Goal: Task Accomplishment & Management: Use online tool/utility

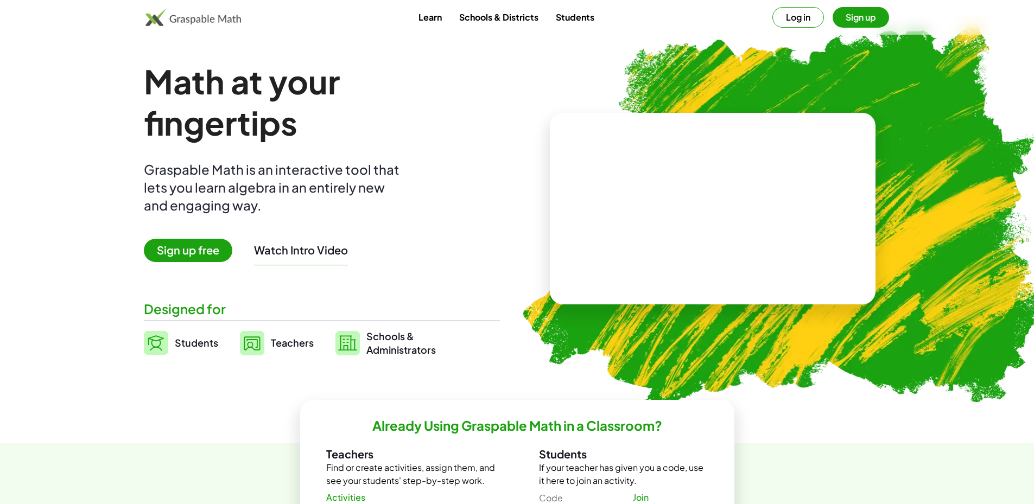
click at [798, 24] on button "Log in" at bounding box center [798, 17] width 52 height 21
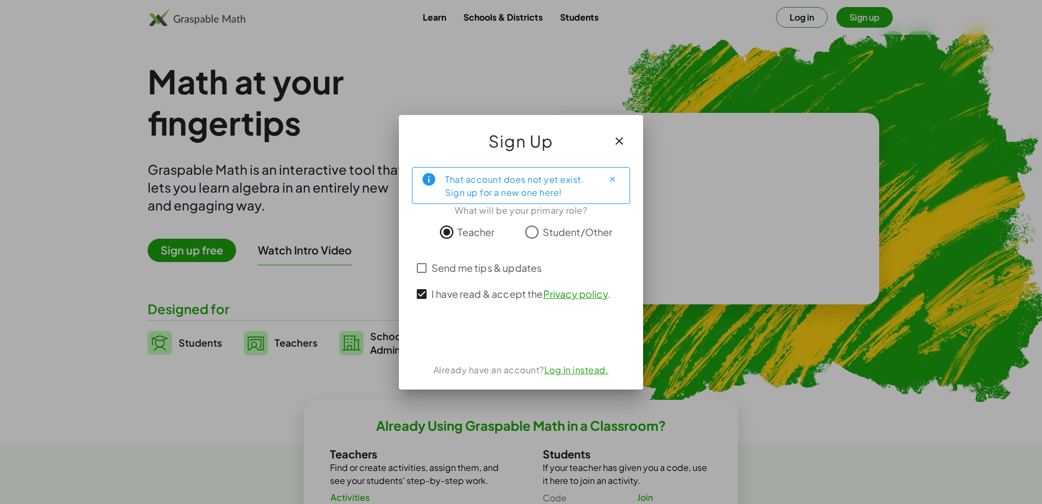
click at [597, 373] on link "Log In instead." at bounding box center [576, 369] width 65 height 11
click at [526, 341] on div "Sign up with Google Iniciar sesión con Google Iniciar sesión con Google. Se abr…" at bounding box center [521, 336] width 136 height 24
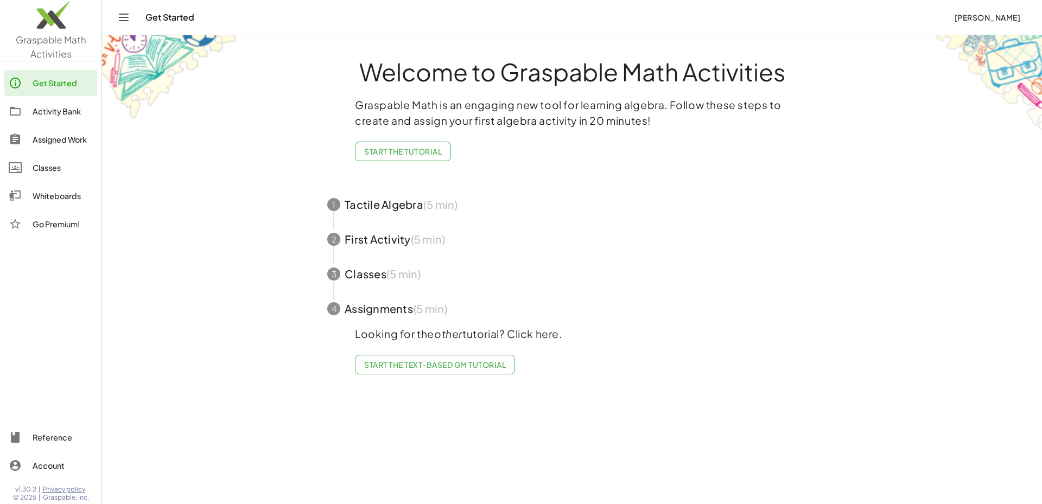
click at [476, 371] on link "Start the Text-based GM Tutorial" at bounding box center [435, 365] width 160 height 20
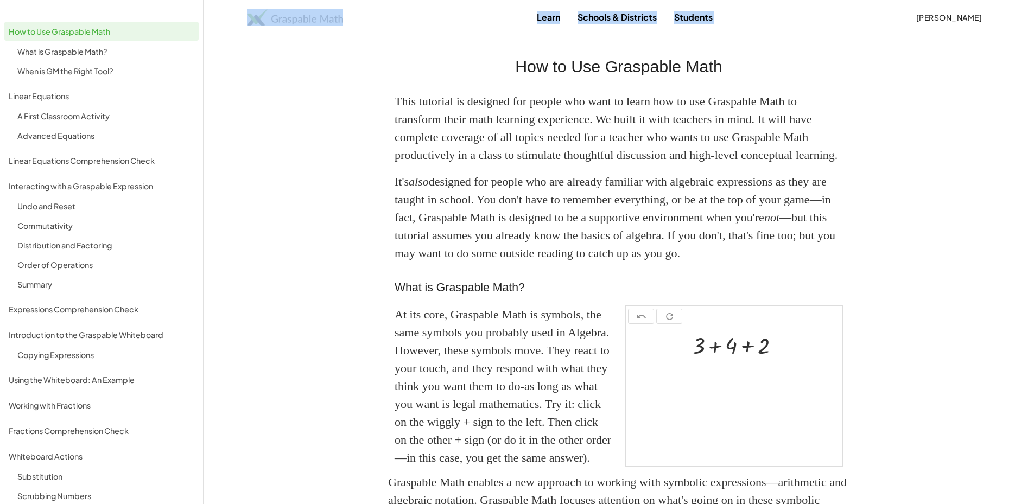
drag, startPoint x: 418, startPoint y: 34, endPoint x: 430, endPoint y: 35, distance: 11.9
click at [317, 24] on img at bounding box center [295, 17] width 96 height 17
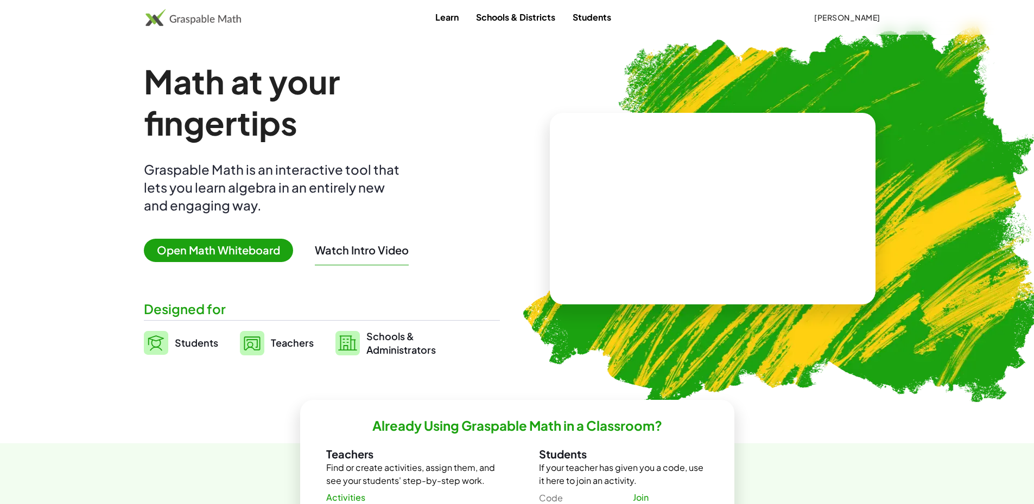
click at [233, 257] on span "Open Math Whiteboard" at bounding box center [218, 250] width 149 height 23
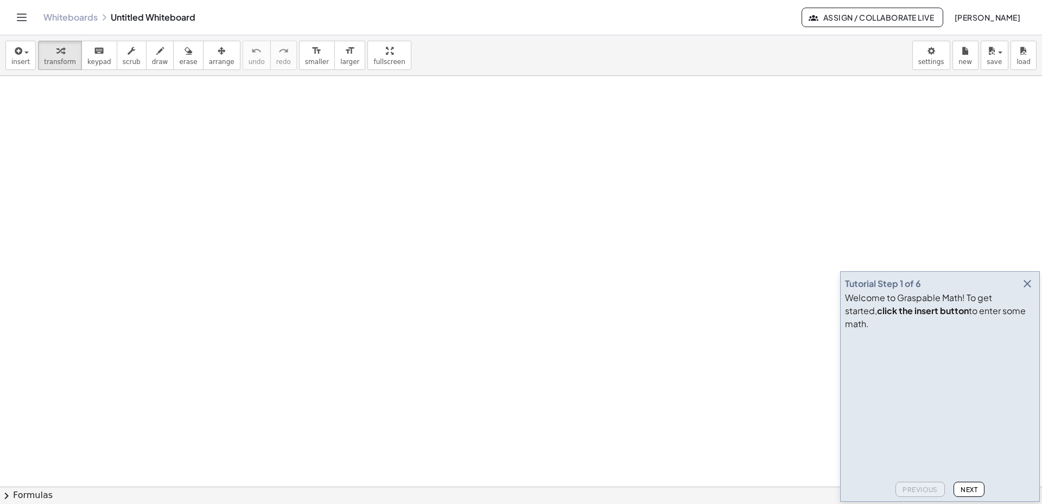
click at [104, 17] on icon at bounding box center [104, 17] width 9 height 9
click at [20, 16] on icon "Toggle navigation" at bounding box center [21, 17] width 13 height 13
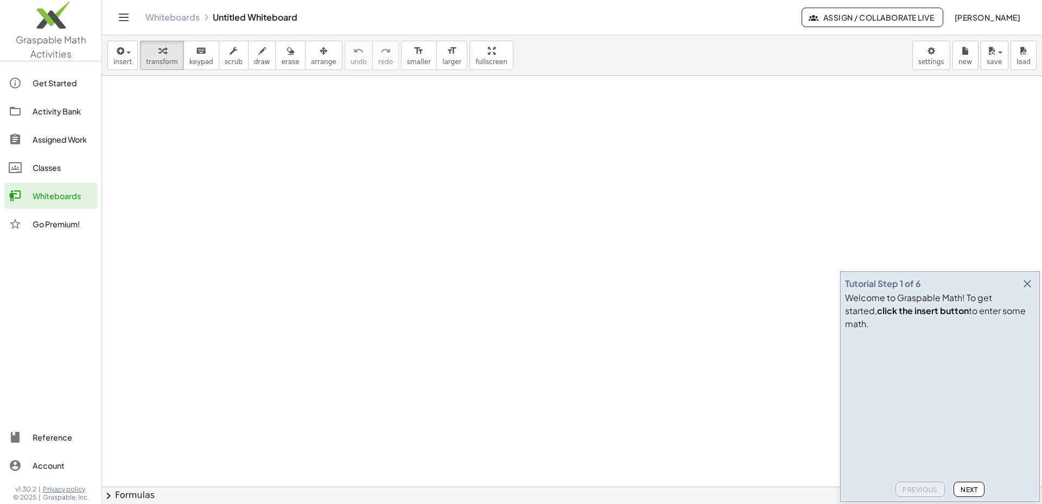
click at [46, 466] on div "Account" at bounding box center [63, 465] width 60 height 13
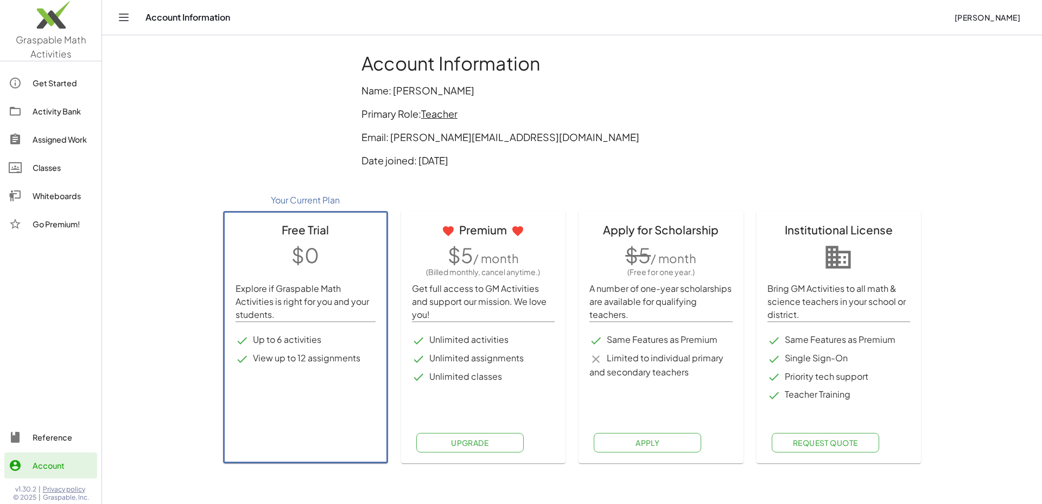
click at [954, 16] on span "[PERSON_NAME]" at bounding box center [987, 17] width 66 height 10
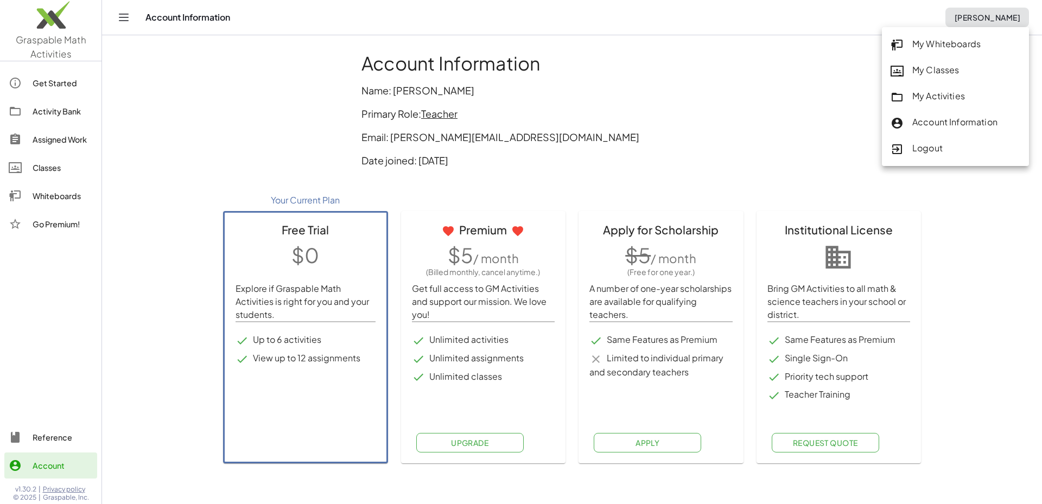
click at [193, 191] on main "Account Information Name: Carlos Andrés Hurtado Pico Primary Role: Teacher Emai…" at bounding box center [572, 252] width 940 height 504
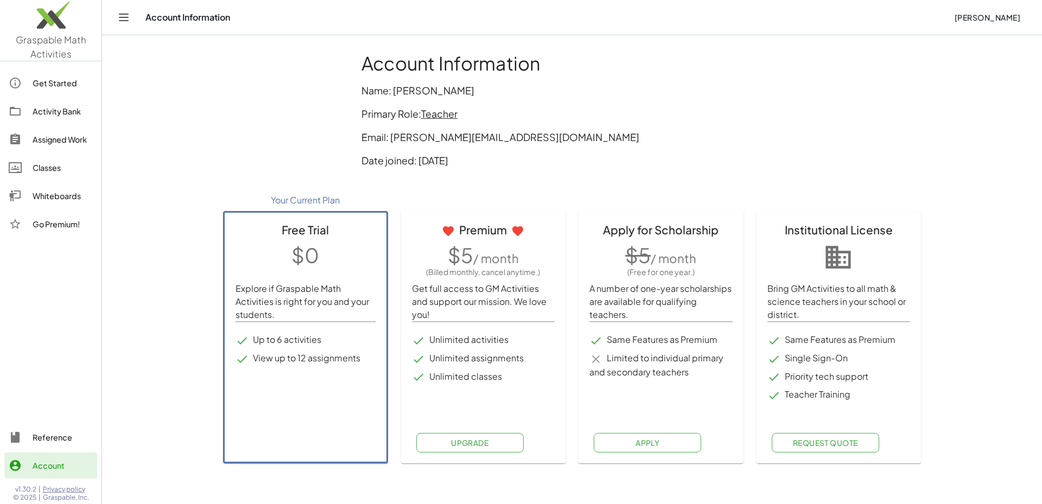
click at [120, 308] on main "Account Information Name: Carlos Andrés Hurtado Pico Primary Role: Teacher Emai…" at bounding box center [572, 252] width 940 height 504
click at [55, 84] on div "Get Started" at bounding box center [63, 83] width 60 height 13
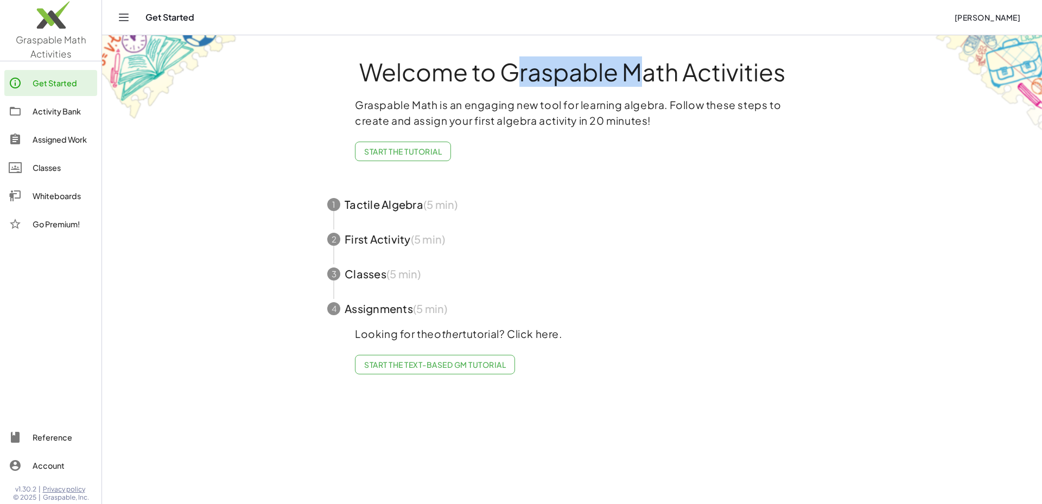
drag, startPoint x: 498, startPoint y: 73, endPoint x: 623, endPoint y: 78, distance: 125.4
click at [623, 78] on h1 "Welcome to Graspable Math Activities" at bounding box center [572, 71] width 530 height 25
copy h1 "Graspable"
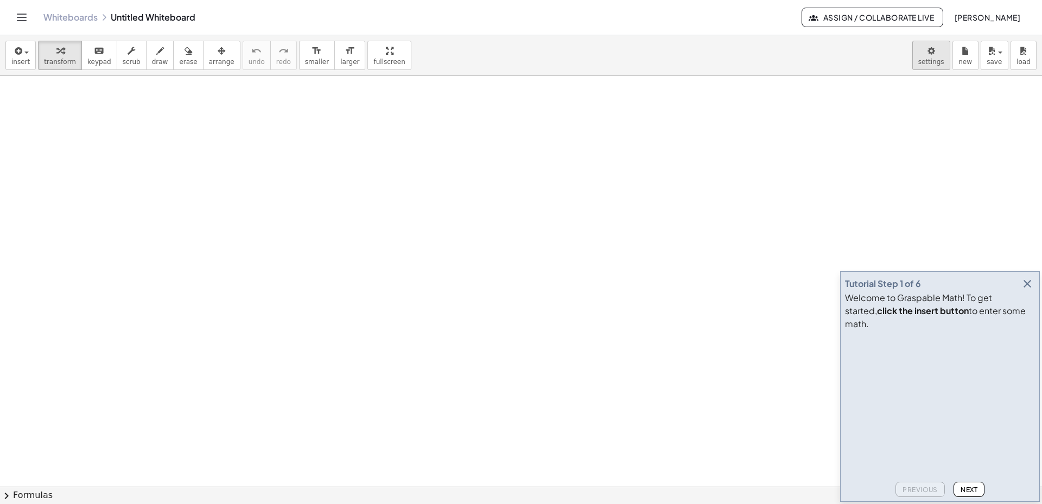
click at [933, 63] on body "Graspable Math Activities Get Started Activity Bank Assigned Work Classes White…" at bounding box center [521, 252] width 1042 height 504
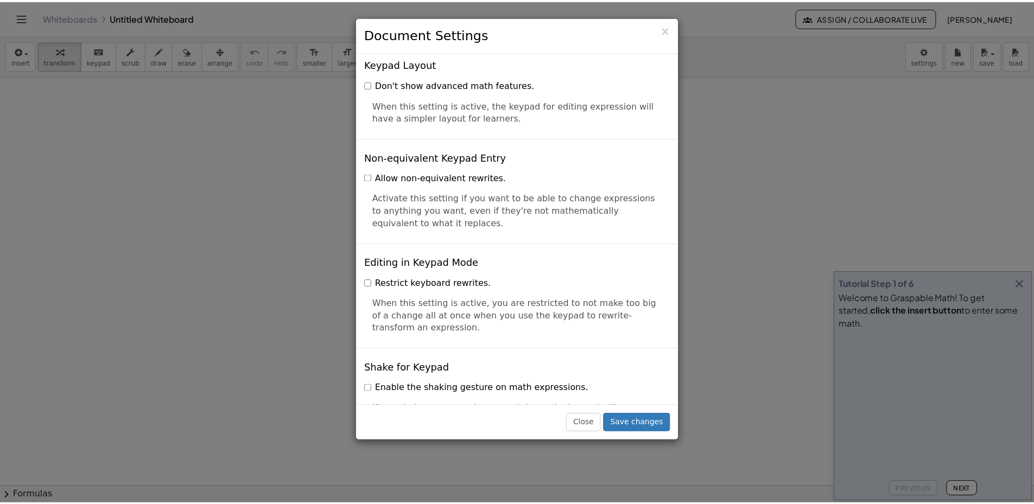
scroll to position [2545, 0]
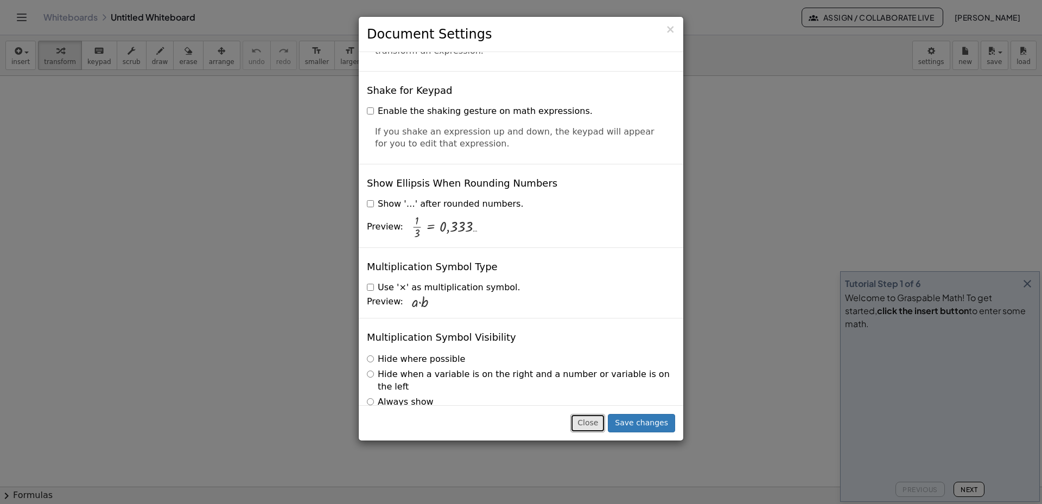
drag, startPoint x: 589, startPoint y: 423, endPoint x: 569, endPoint y: 408, distance: 24.9
click at [589, 423] on button "Close" at bounding box center [587, 423] width 35 height 18
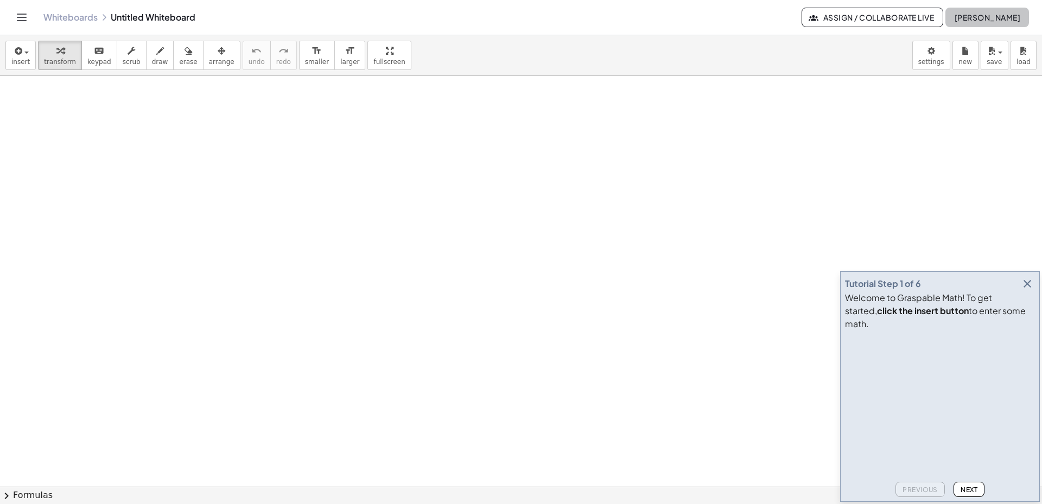
click at [990, 17] on span "[PERSON_NAME]" at bounding box center [987, 17] width 66 height 10
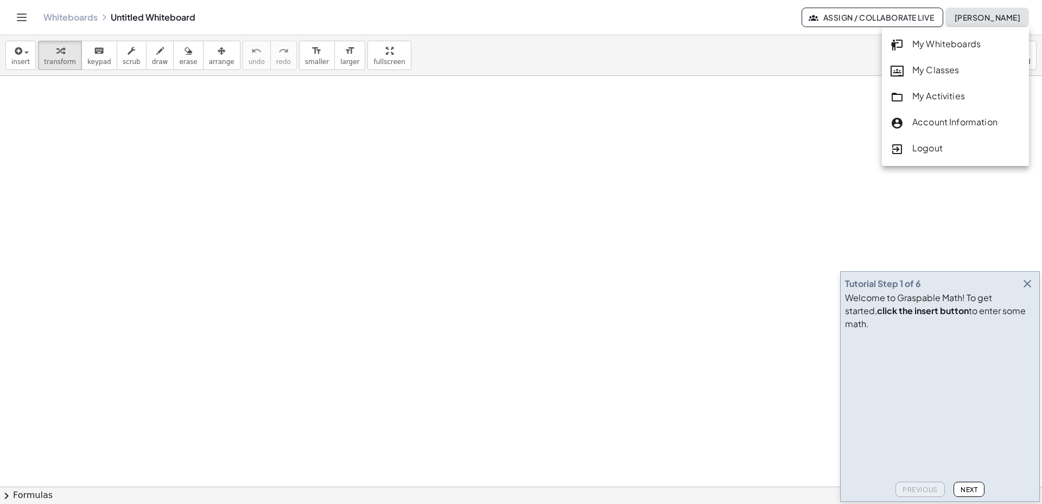
click at [931, 147] on div "Logout" at bounding box center [955, 149] width 130 height 14
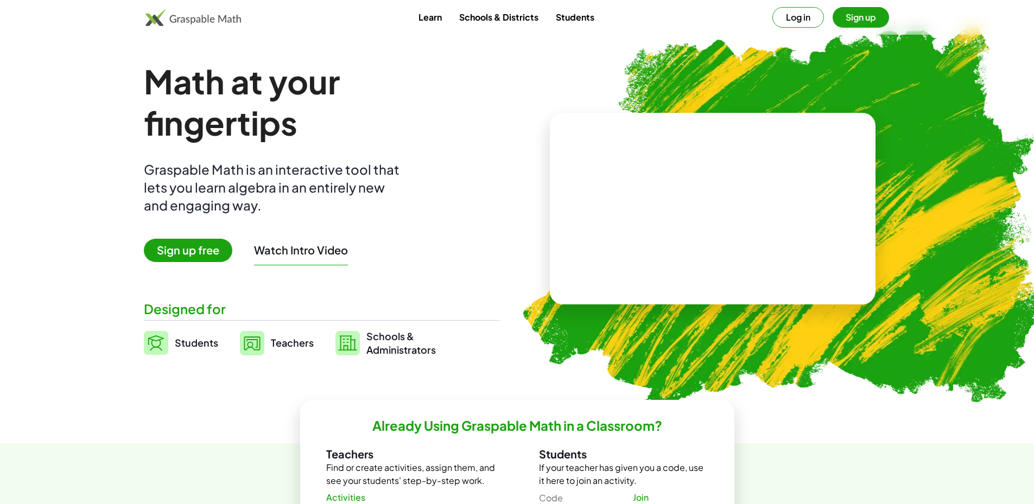
click at [200, 244] on span "Sign up free" at bounding box center [188, 250] width 88 height 23
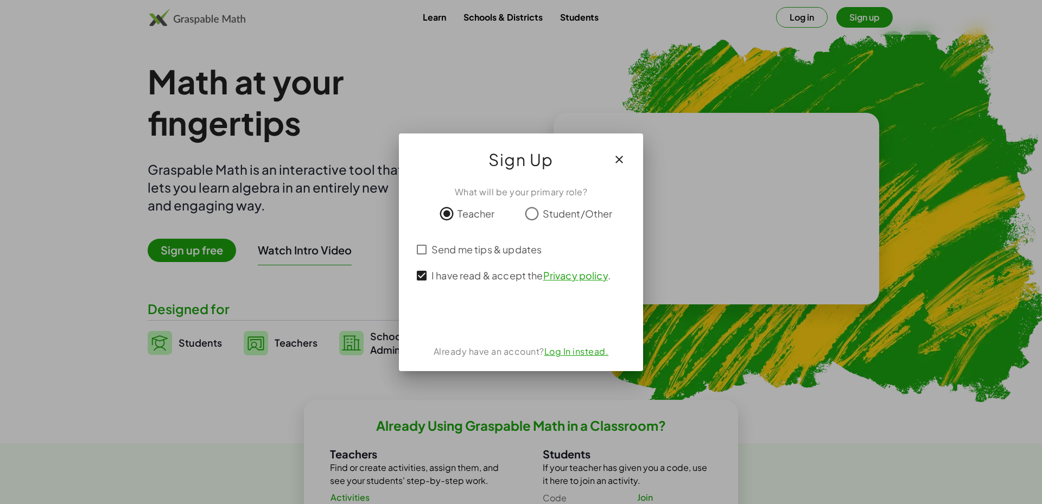
click at [570, 354] on link "Log In instead." at bounding box center [576, 351] width 65 height 11
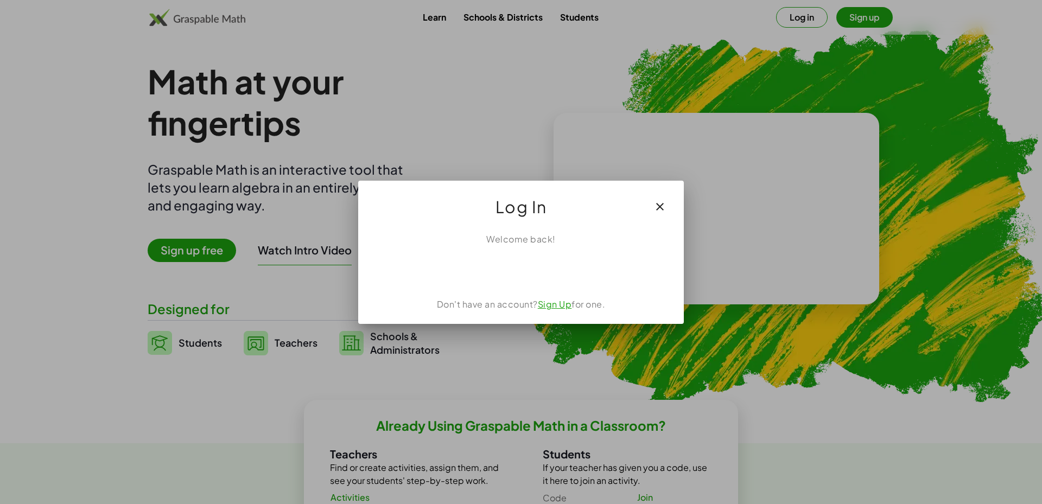
click at [545, 237] on div "Welcome back!" at bounding box center [521, 239] width 300 height 13
click at [515, 216] on span "Log In" at bounding box center [521, 207] width 52 height 26
drag, startPoint x: 656, startPoint y: 206, endPoint x: 646, endPoint y: 200, distance: 11.4
click at [657, 205] on icon "button" at bounding box center [659, 206] width 13 height 13
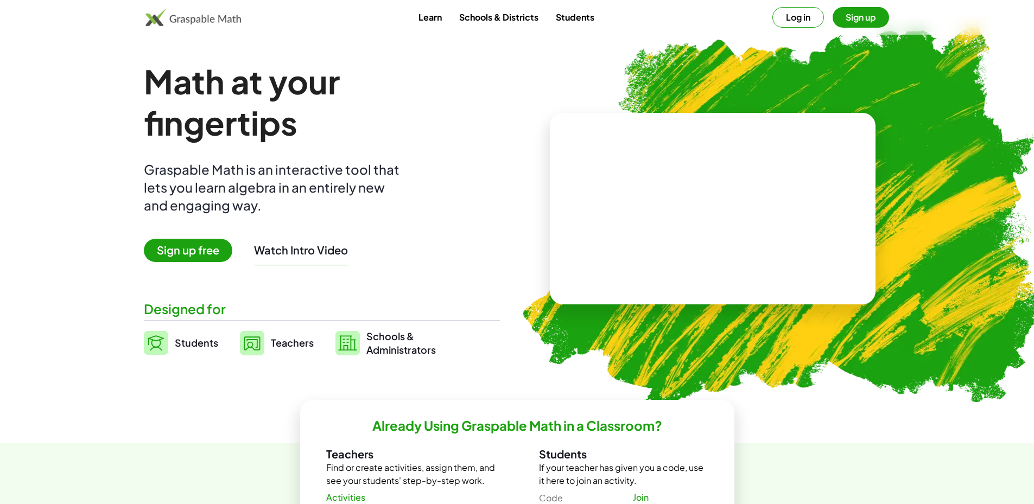
click at [273, 341] on span "Teachers" at bounding box center [292, 342] width 43 height 12
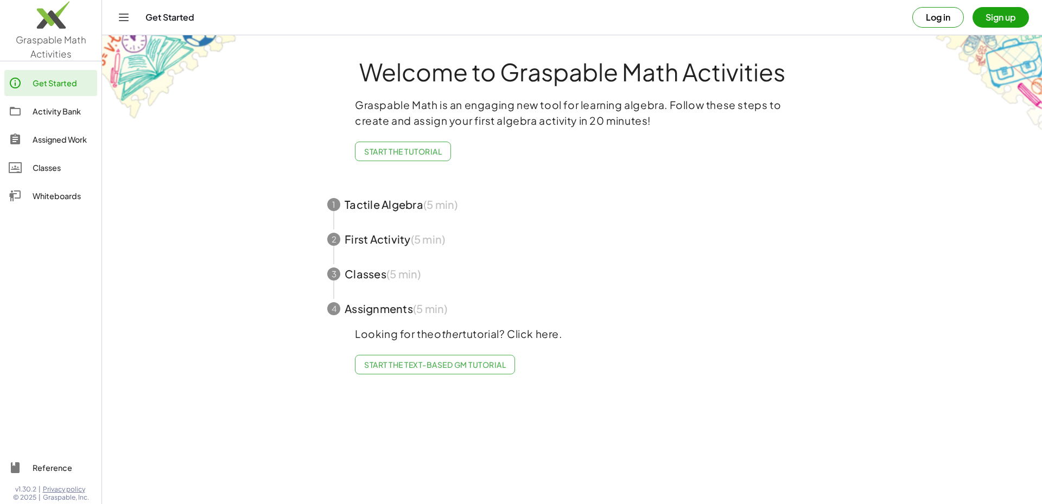
click at [466, 366] on span "Start the Text-based GM Tutorial" at bounding box center [435, 365] width 142 height 10
click at [390, 156] on button "Start the Tutorial" at bounding box center [403, 152] width 96 height 20
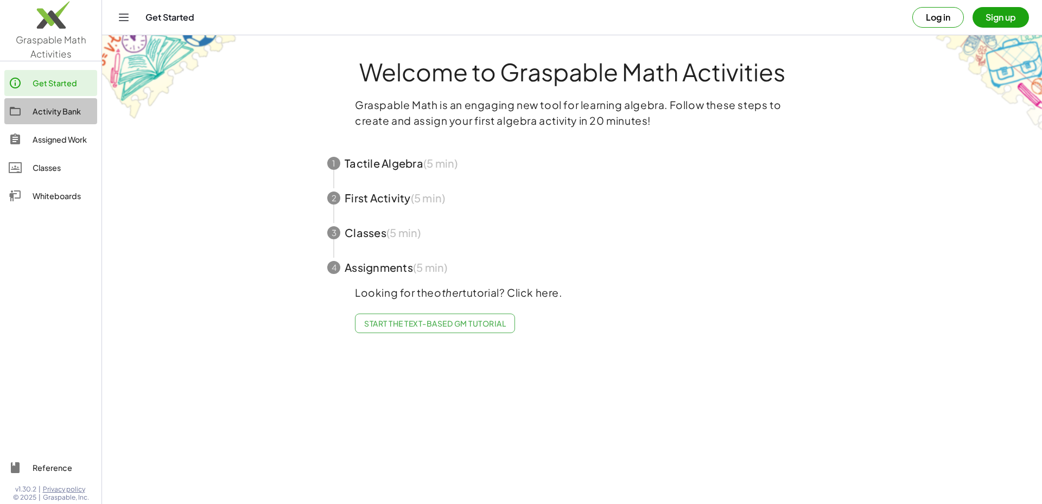
click at [68, 108] on div "Activity Bank" at bounding box center [63, 111] width 60 height 13
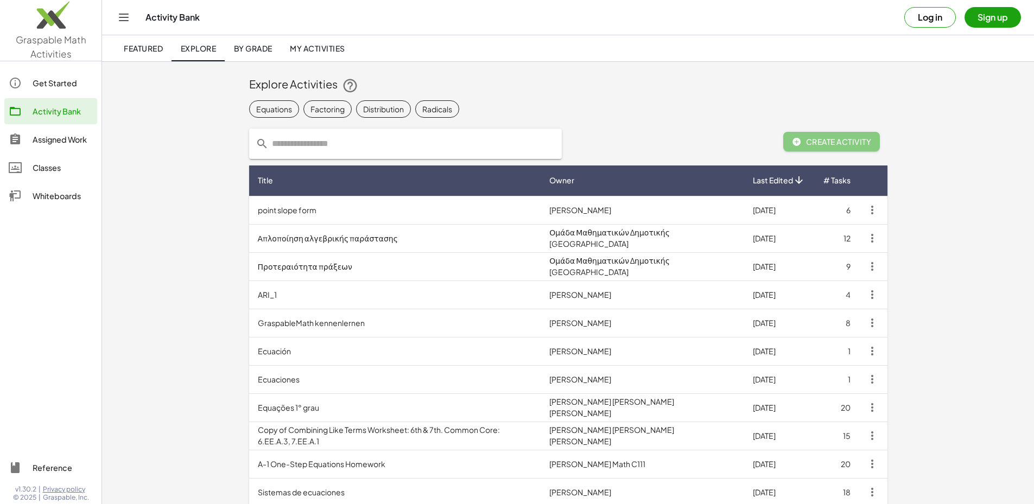
click at [124, 16] on icon "Toggle navigation" at bounding box center [123, 17] width 13 height 13
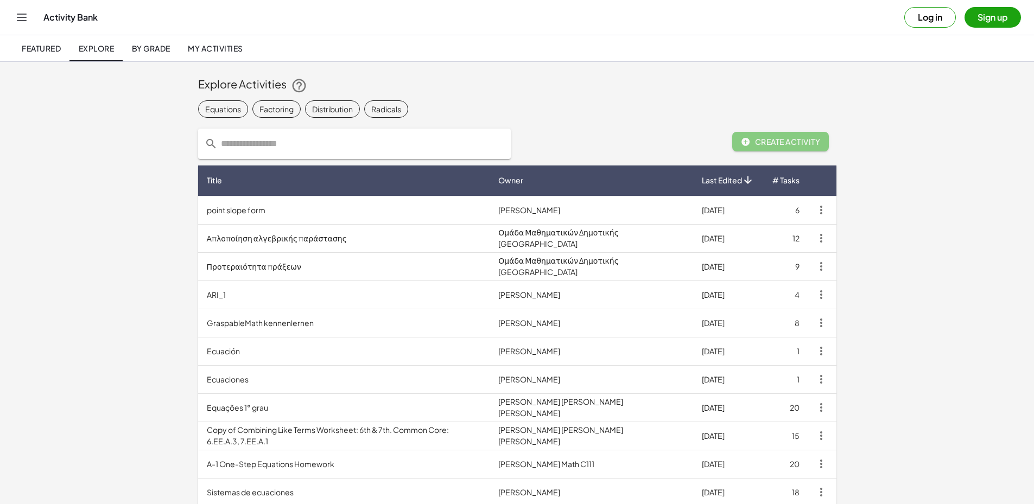
click at [33, 22] on div "Activity Bank Log in Sign up" at bounding box center [517, 17] width 1008 height 35
click at [21, 16] on icon "Toggle navigation" at bounding box center [21, 17] width 13 height 13
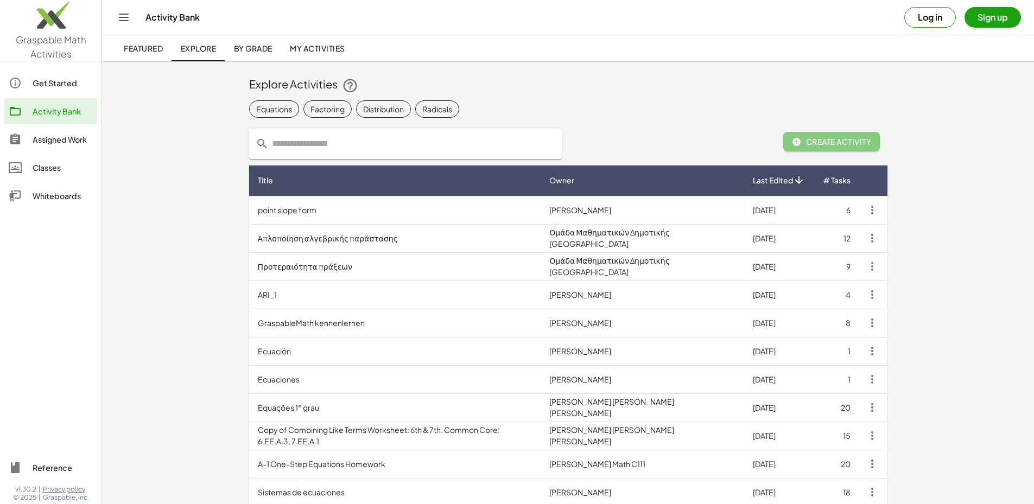
click at [67, 19] on img at bounding box center [50, 18] width 101 height 46
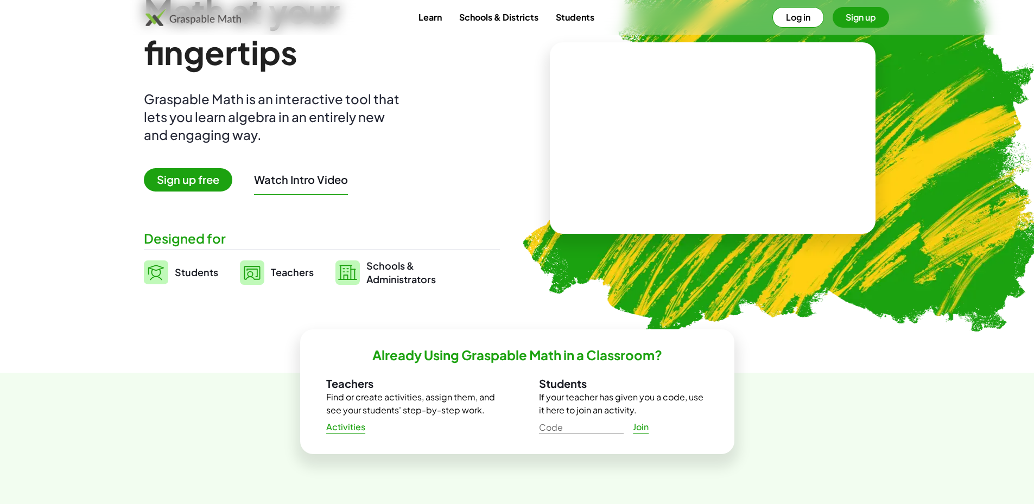
scroll to position [380, 0]
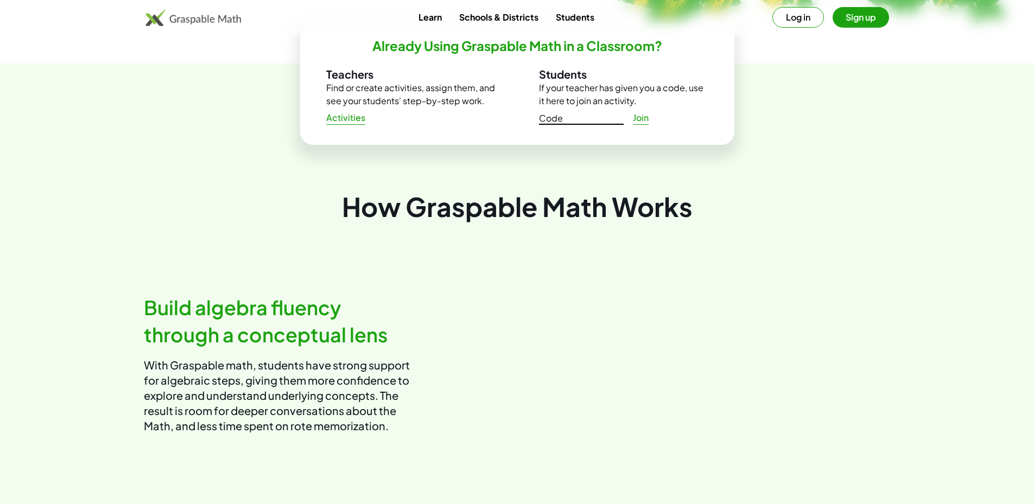
click at [554, 116] on input "Code" at bounding box center [581, 115] width 85 height 17
click at [279, 178] on div "Already Using Graspable Math in a Classroom? Teachers Find or create activities…" at bounding box center [516, 125] width 833 height 125
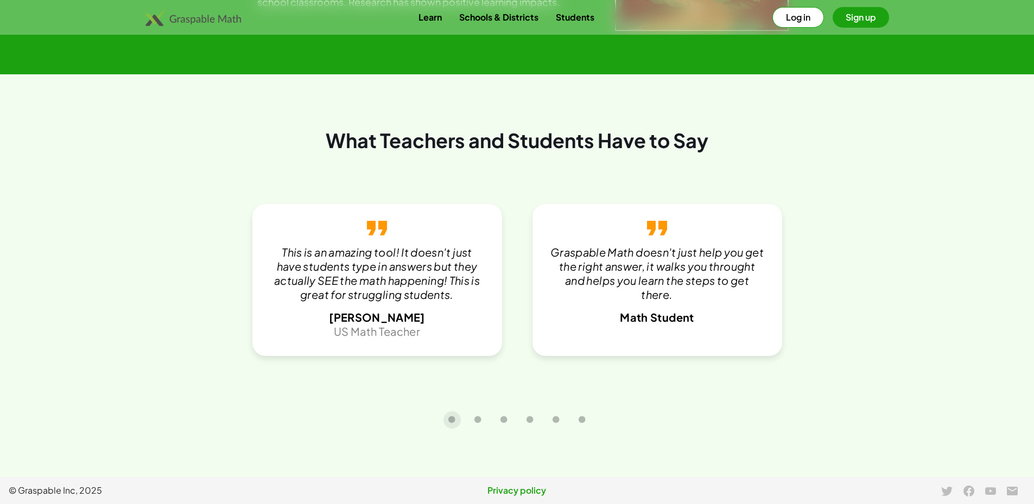
scroll to position [2323, 0]
click at [481, 424] on icon "Carousel slide 2 of 6" at bounding box center [478, 420] width 8 height 8
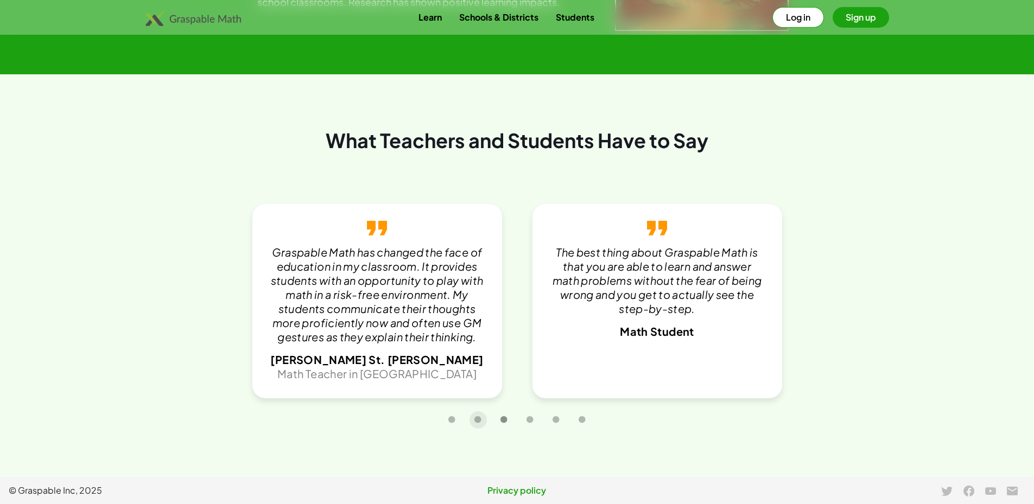
click at [504, 425] on button "Carousel slide 3 of 6" at bounding box center [503, 419] width 17 height 17
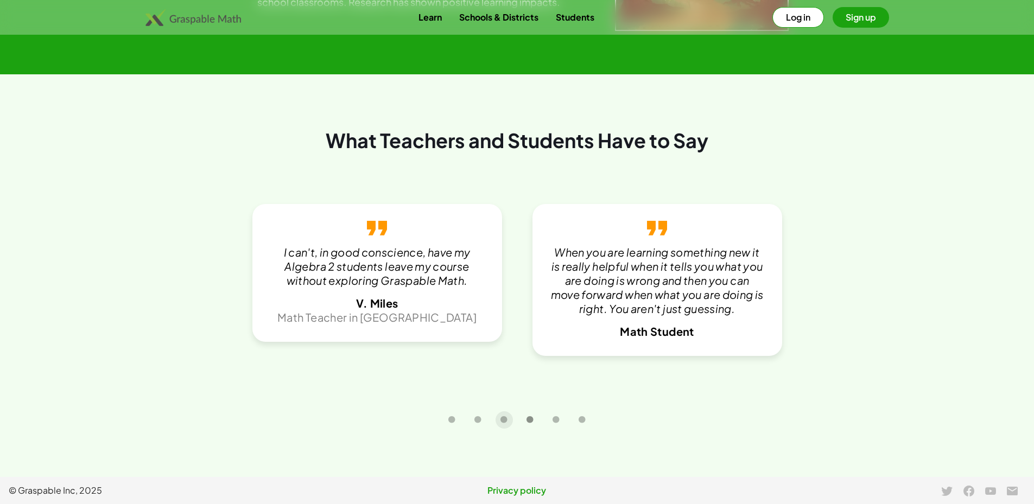
click at [530, 426] on button "Carousel slide 4 of 6" at bounding box center [529, 419] width 17 height 17
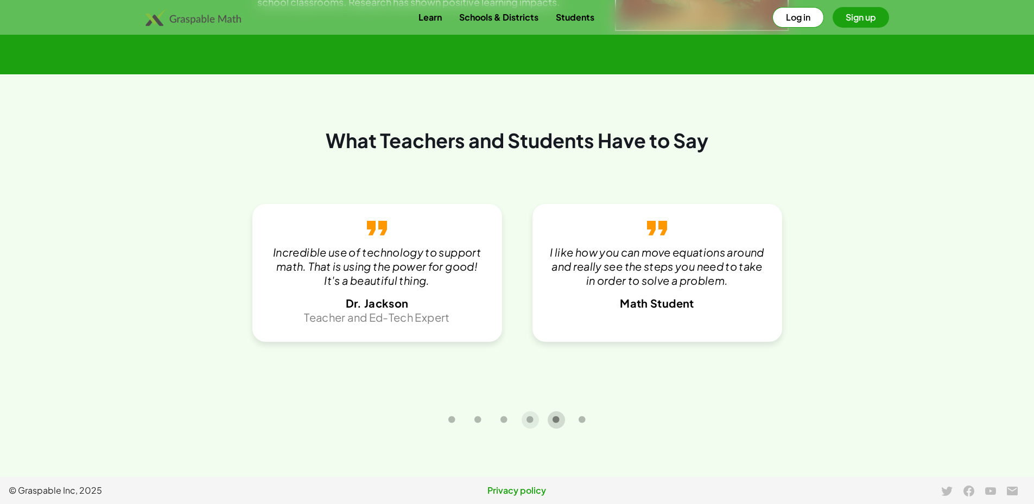
click at [564, 418] on button "Carousel slide 5 of 6" at bounding box center [555, 419] width 17 height 17
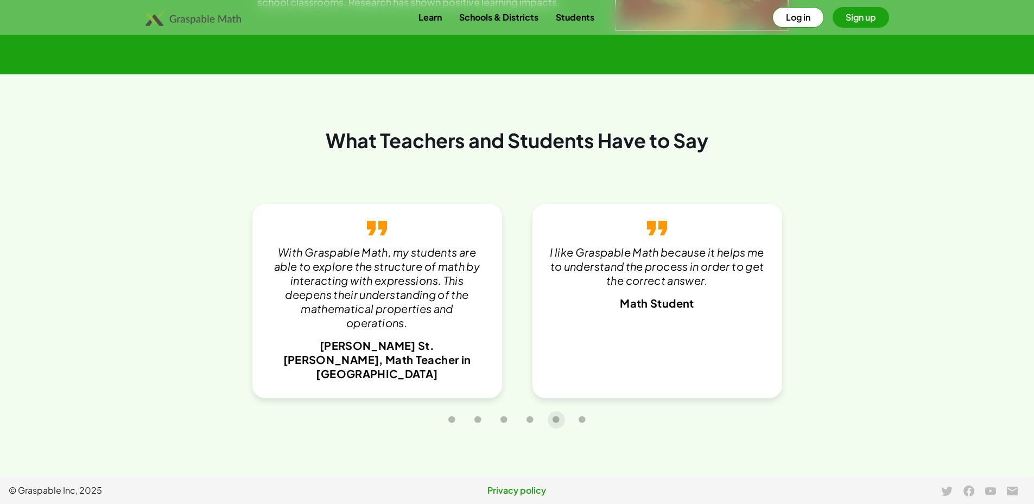
click at [596, 419] on div at bounding box center [517, 419] width 747 height 27
click at [581, 419] on icon "Carousel slide 6 of 6" at bounding box center [582, 420] width 8 height 8
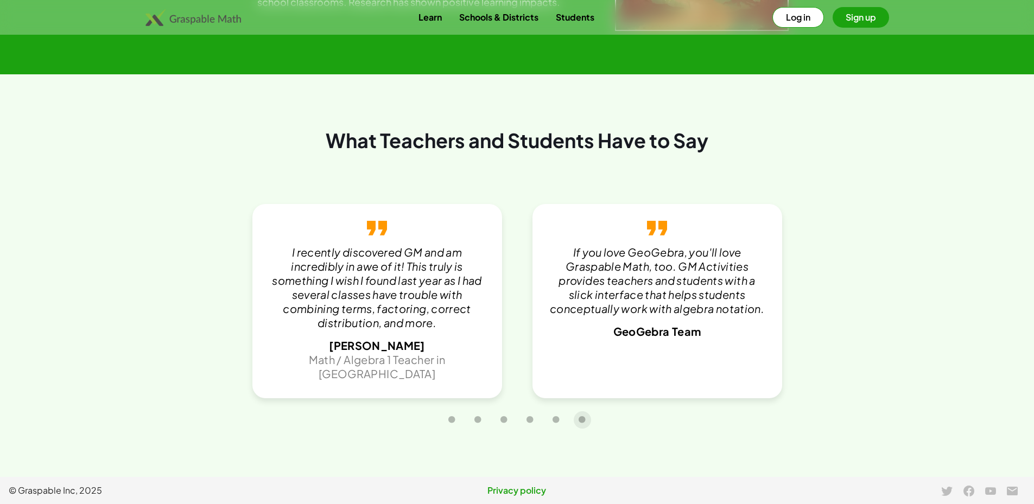
click at [437, 20] on link "Learn" at bounding box center [430, 17] width 41 height 20
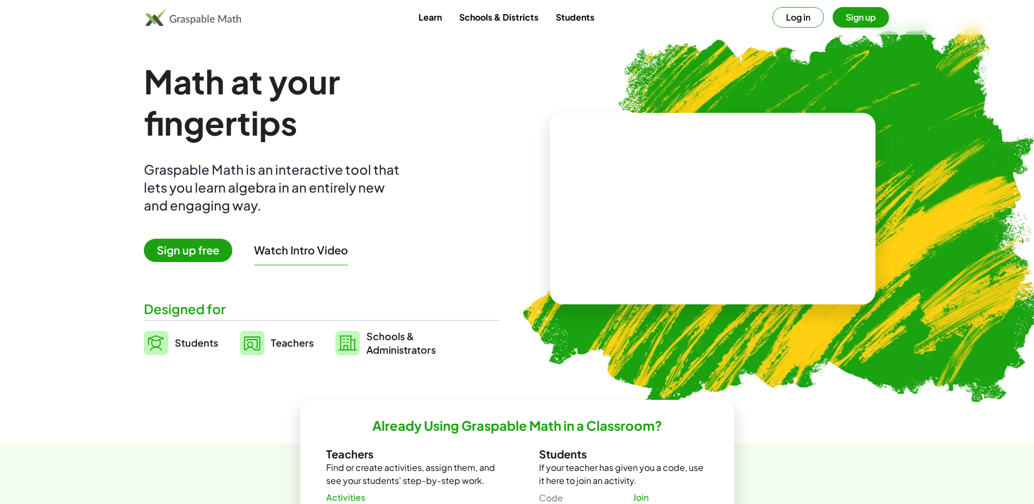
click at [289, 339] on span "Teachers" at bounding box center [292, 342] width 43 height 12
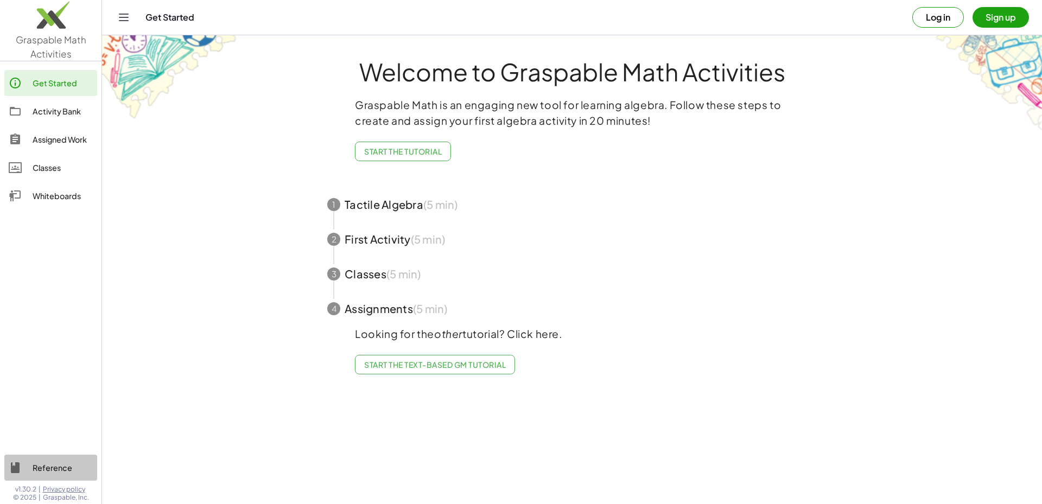
click at [50, 472] on div "Reference" at bounding box center [63, 467] width 60 height 13
click at [55, 168] on div "Classes" at bounding box center [63, 167] width 60 height 13
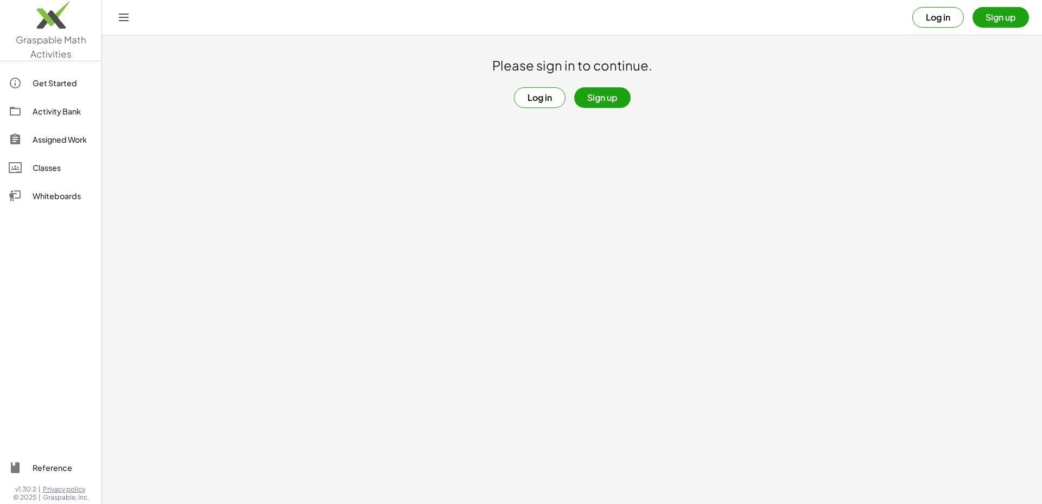
click at [48, 203] on link "Whiteboards" at bounding box center [50, 196] width 93 height 26
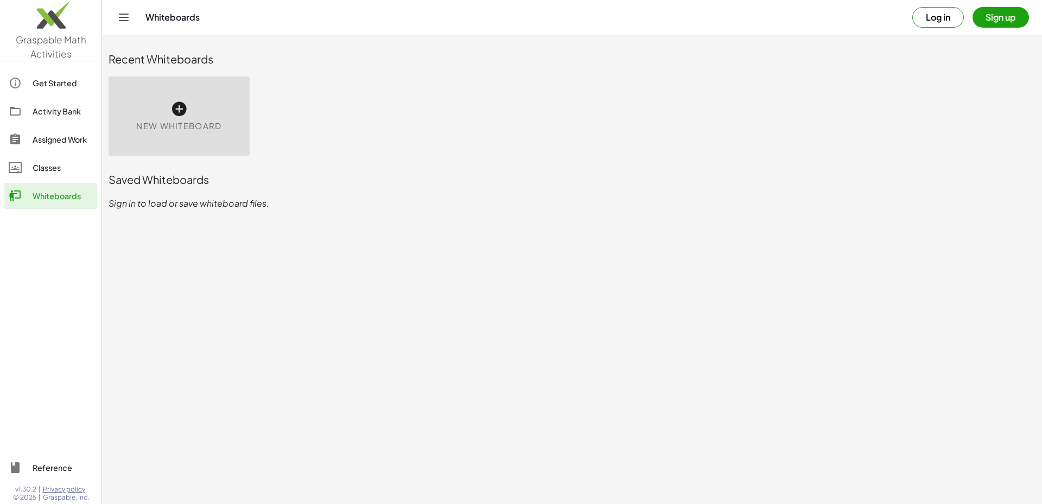
click at [58, 92] on link "Get Started" at bounding box center [50, 83] width 93 height 26
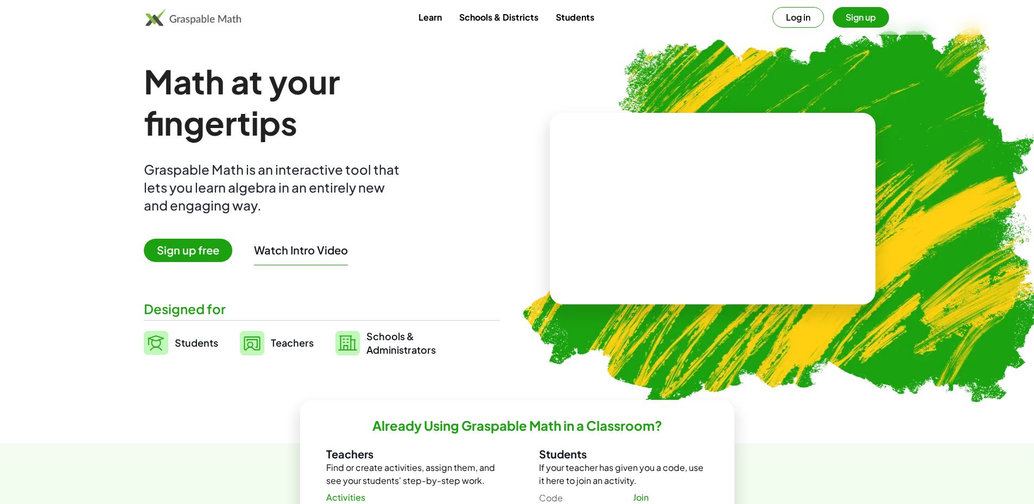
click at [189, 254] on span "Sign up free" at bounding box center [188, 250] width 88 height 23
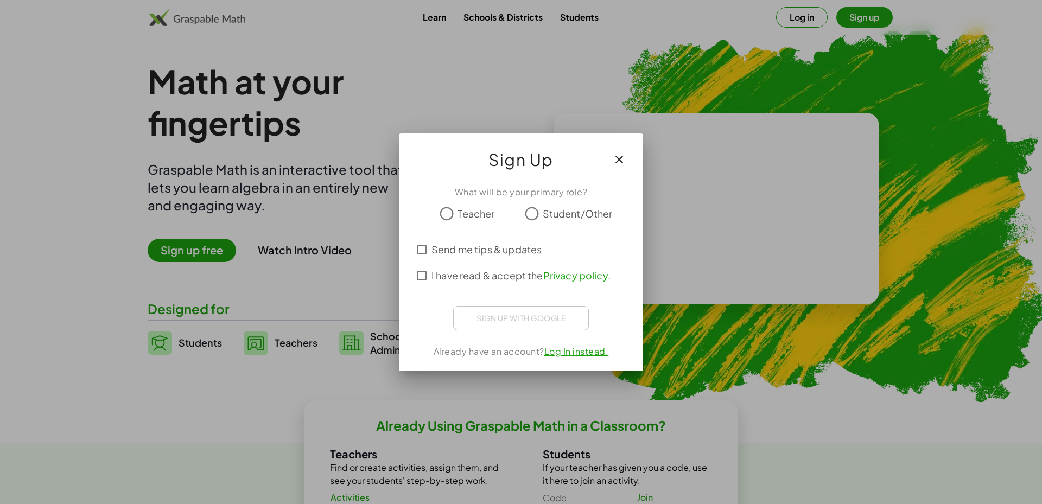
click at [473, 213] on span "Teacher" at bounding box center [475, 213] width 37 height 15
click at [547, 213] on span "Student/Other" at bounding box center [578, 213] width 70 height 15
click at [569, 353] on link "Log In instead." at bounding box center [576, 351] width 65 height 11
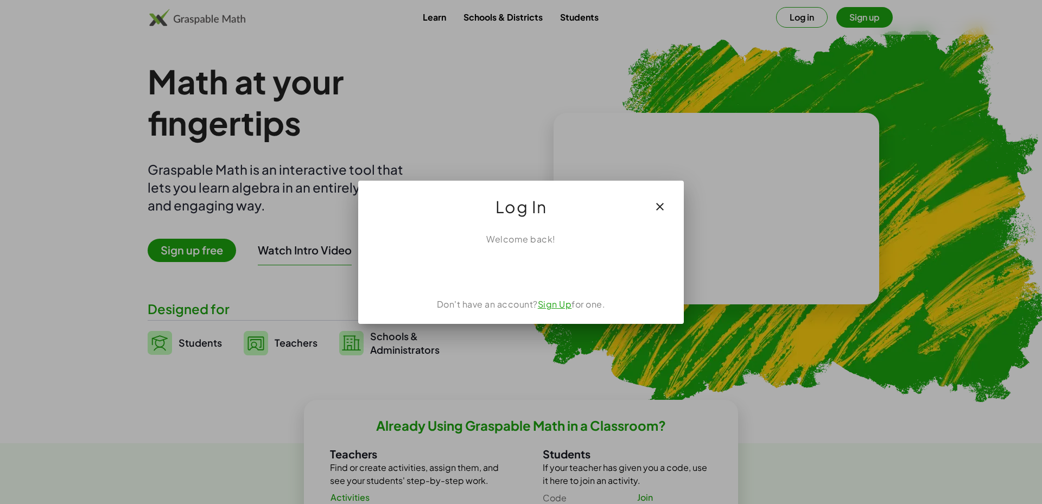
click at [512, 221] on div "Log In" at bounding box center [521, 202] width 326 height 43
drag, startPoint x: 520, startPoint y: 201, endPoint x: 524, endPoint y: 236, distance: 35.5
click at [522, 210] on span "Log In" at bounding box center [521, 207] width 52 height 26
click at [527, 251] on div "Welcome back! Don't have an account? Sign Up for one." at bounding box center [521, 274] width 326 height 100
click at [662, 206] on icon "button" at bounding box center [659, 206] width 13 height 13
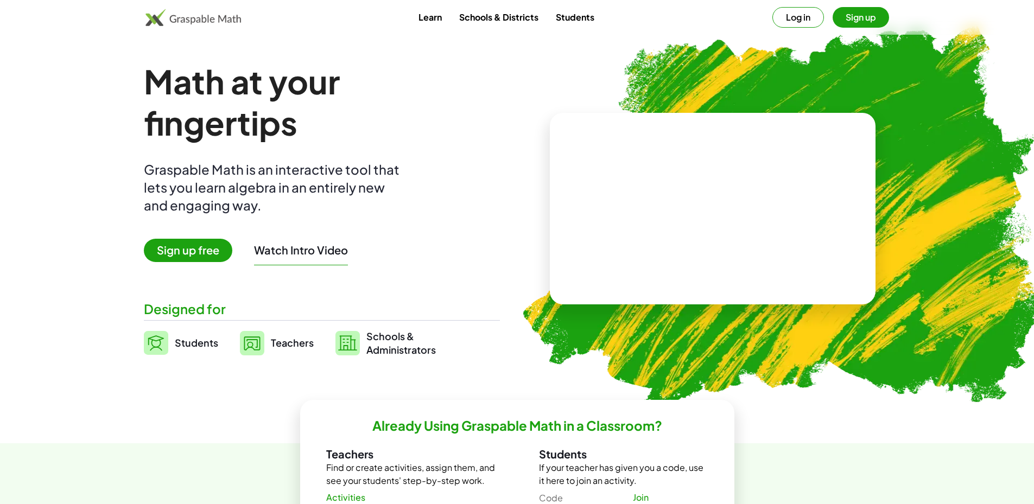
click at [819, 18] on button "Log in" at bounding box center [798, 17] width 52 height 21
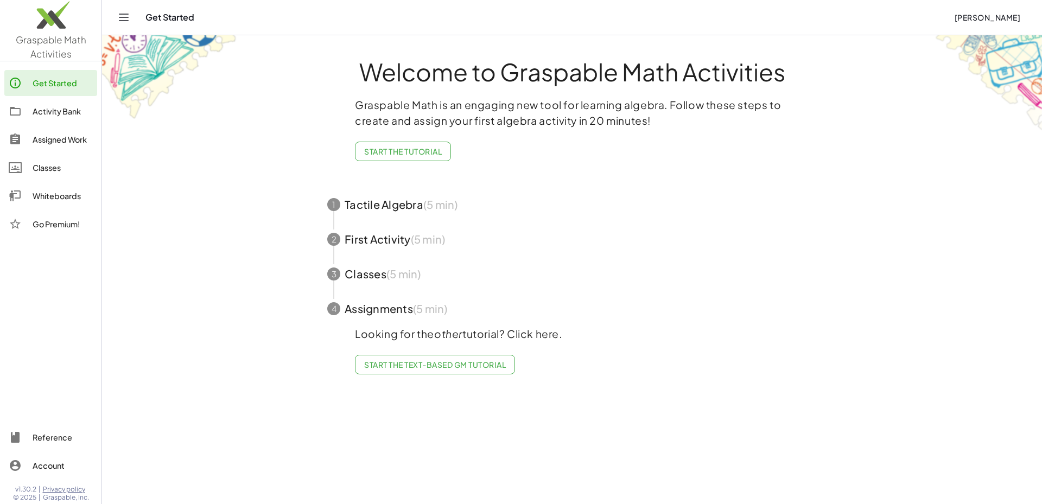
click at [54, 85] on div "Get Started" at bounding box center [63, 83] width 60 height 13
click at [459, 368] on span "Start the Text-based GM Tutorial" at bounding box center [435, 365] width 142 height 10
click at [370, 157] on button "Start the Tutorial" at bounding box center [403, 152] width 96 height 20
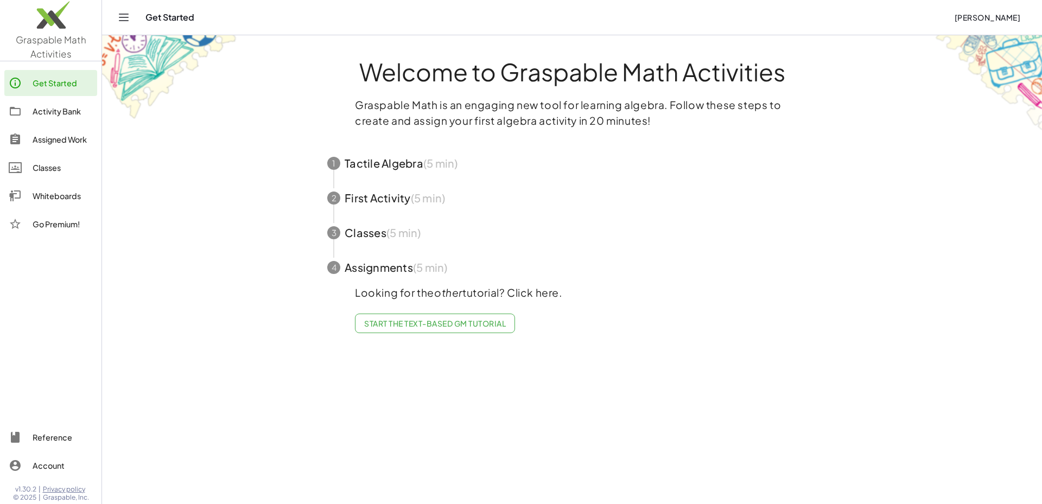
click at [40, 109] on div "Activity Bank" at bounding box center [63, 111] width 60 height 13
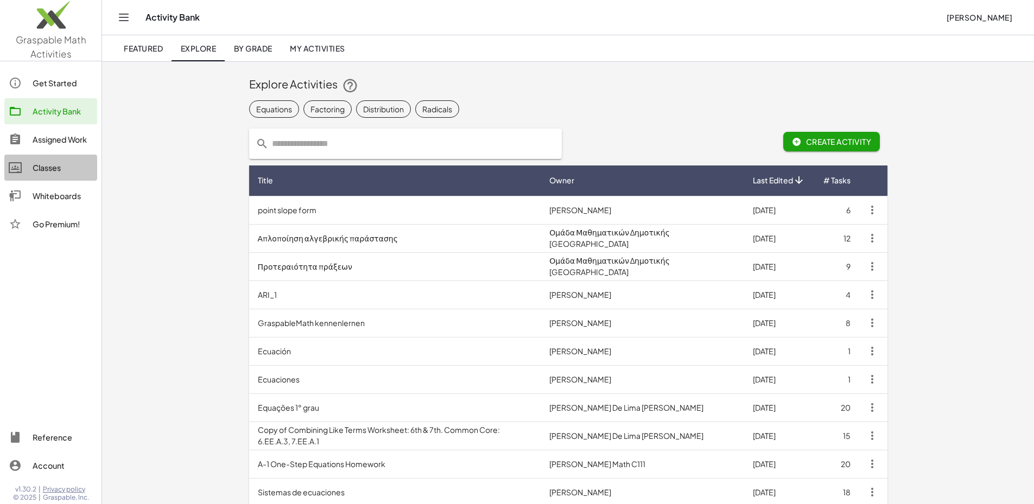
click at [52, 168] on div "Classes" at bounding box center [63, 167] width 60 height 13
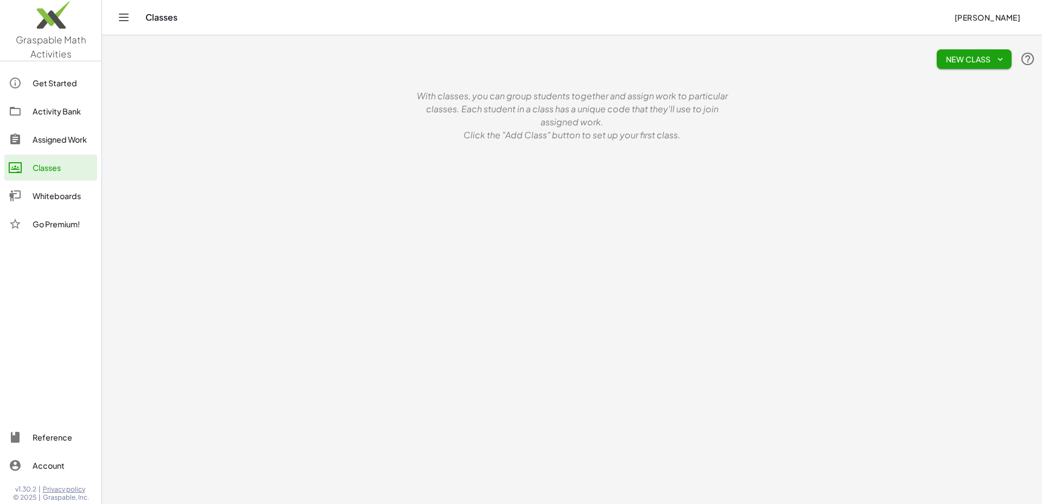
click at [65, 202] on div "Whiteboards" at bounding box center [63, 195] width 60 height 13
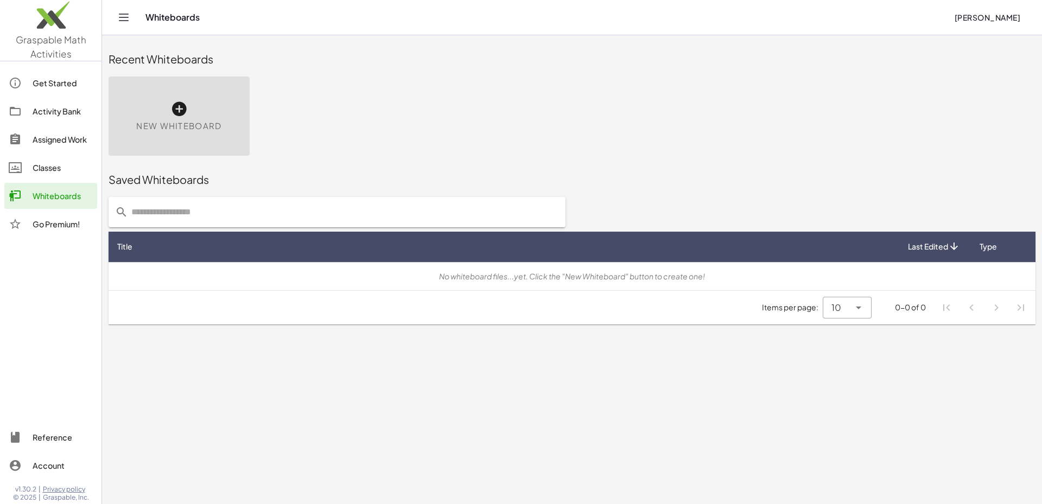
click at [181, 107] on icon at bounding box center [178, 108] width 17 height 17
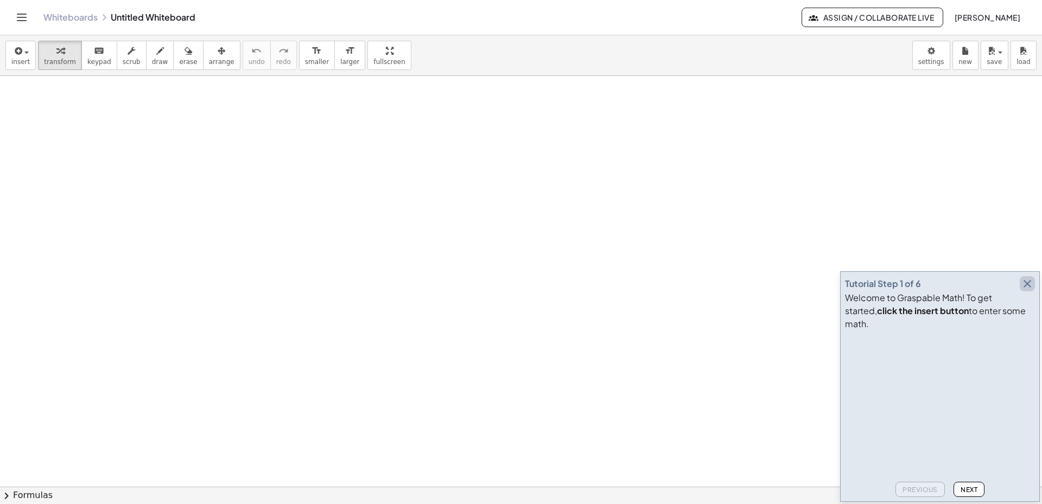
click at [1027, 290] on icon "button" at bounding box center [1027, 283] width 13 height 13
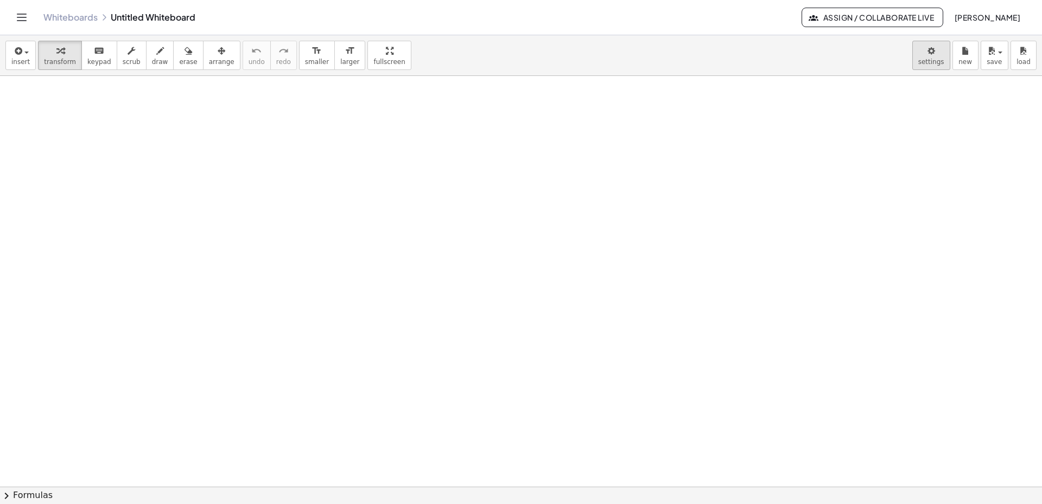
click at [925, 60] on body "Graspable Math Activities Get Started Activity Bank Assigned Work Classes White…" at bounding box center [521, 252] width 1042 height 504
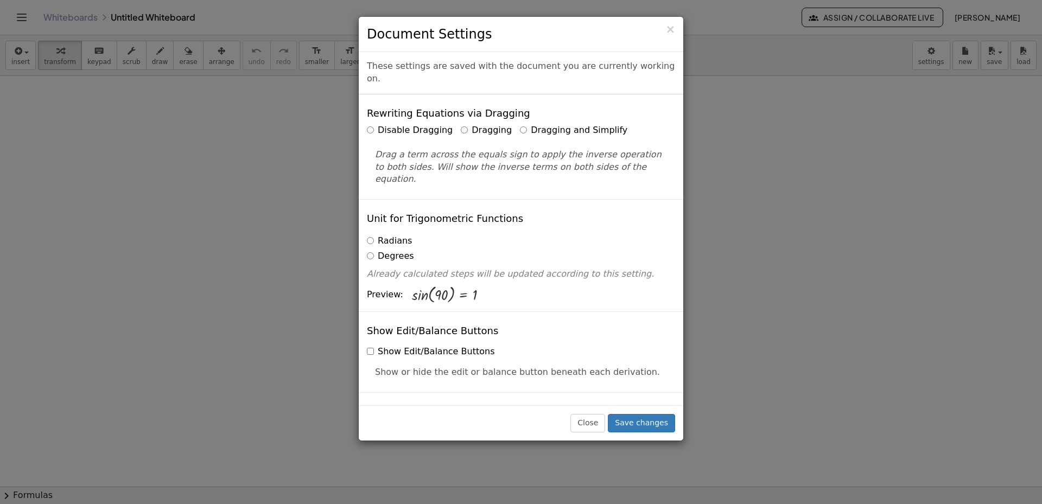
click at [787, 122] on div "× Document Settings These settings are saved with the document you are currentl…" at bounding box center [521, 252] width 1042 height 504
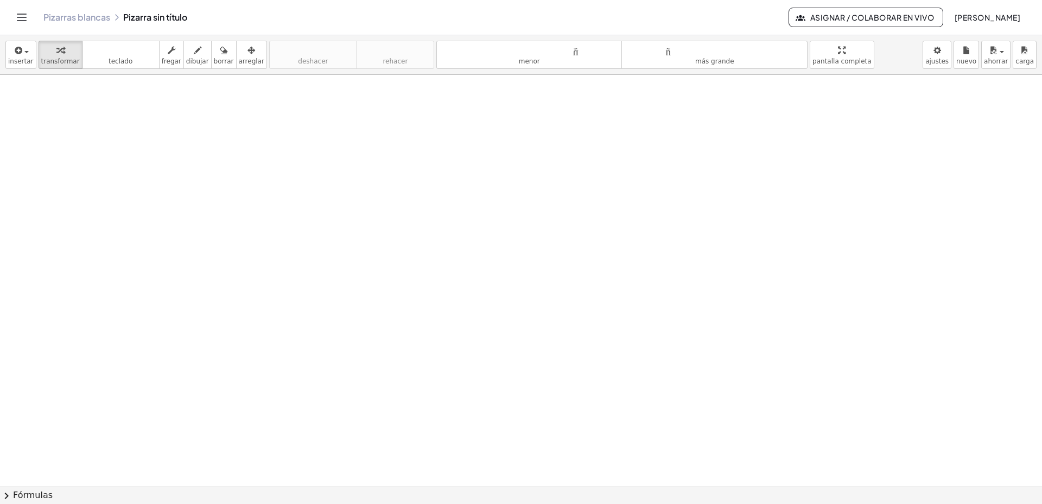
click at [362, 177] on div at bounding box center [521, 487] width 1042 height 824
drag, startPoint x: 596, startPoint y: 60, endPoint x: 614, endPoint y: 62, distance: 17.4
click at [597, 61] on button "tamaño_del_formato menor" at bounding box center [529, 55] width 186 height 28
click at [676, 59] on button "tamaño_del_formato más grande" at bounding box center [714, 55] width 186 height 28
drag, startPoint x: 339, startPoint y: 179, endPoint x: 172, endPoint y: 126, distance: 175.2
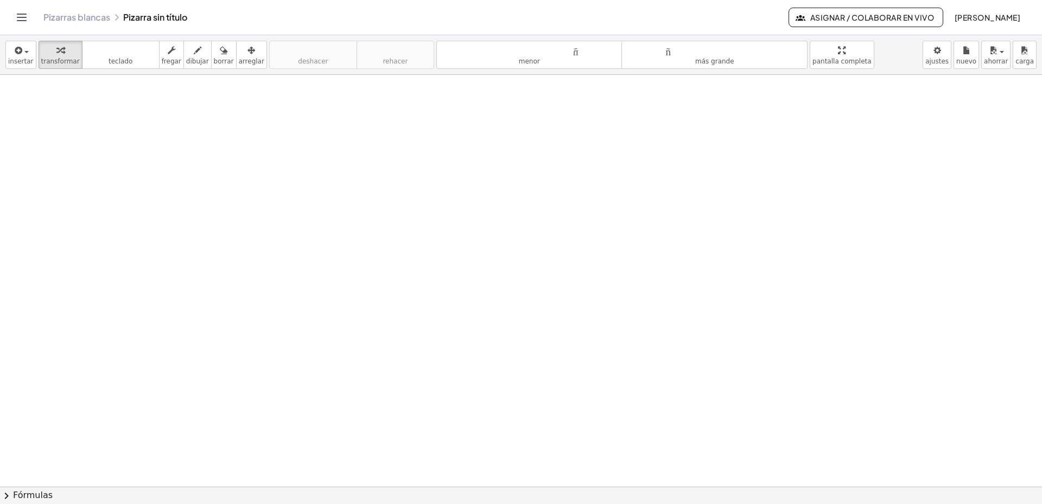
click at [337, 180] on div at bounding box center [521, 487] width 1042 height 824
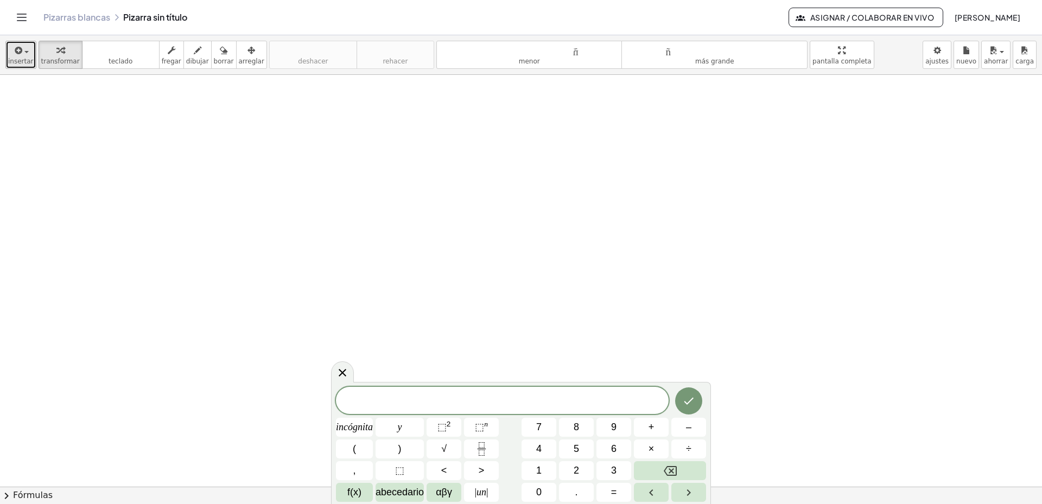
click at [22, 61] on font "insertar" at bounding box center [21, 62] width 26 height 8
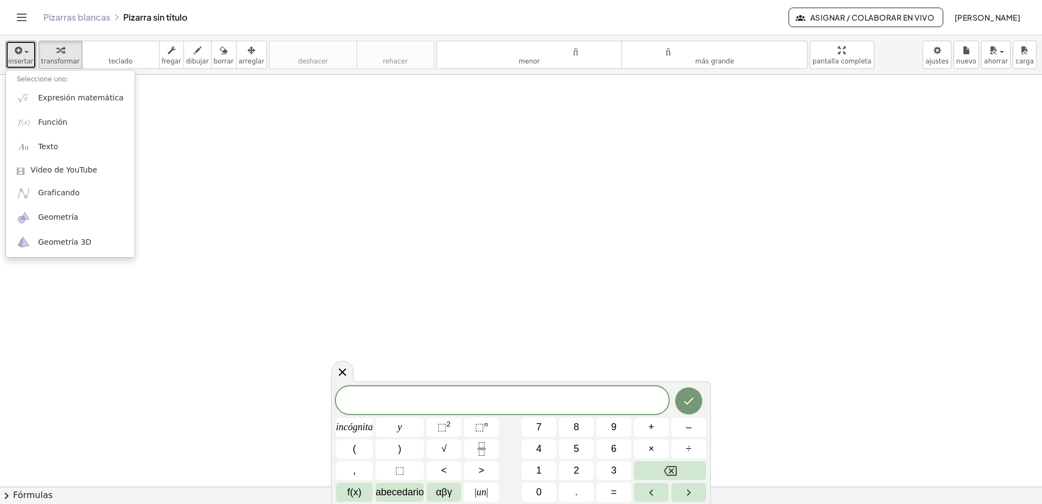
click at [219, 141] on div at bounding box center [521, 487] width 1042 height 824
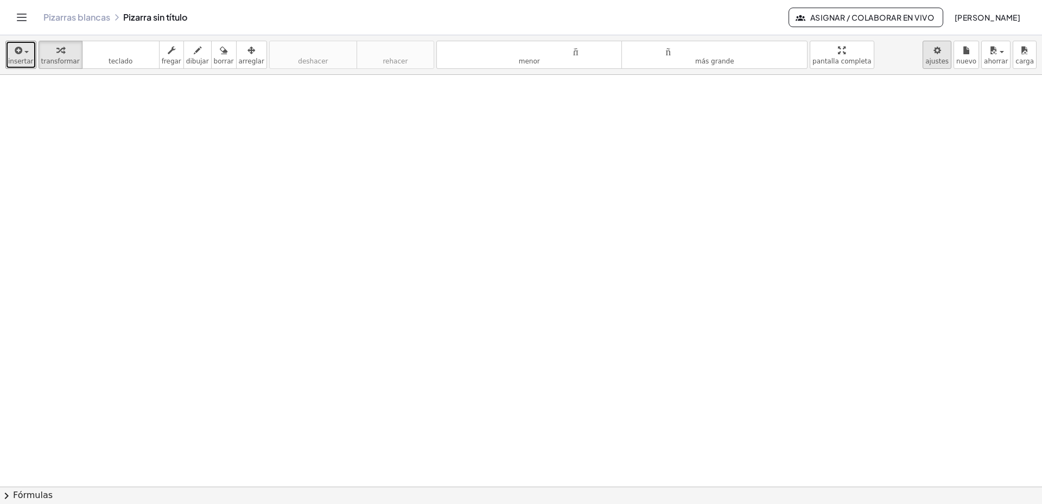
click at [954, 53] on body "Actividades matemáticas fáciles de comprender Empezar Banco de actividades Trab…" at bounding box center [521, 252] width 1042 height 504
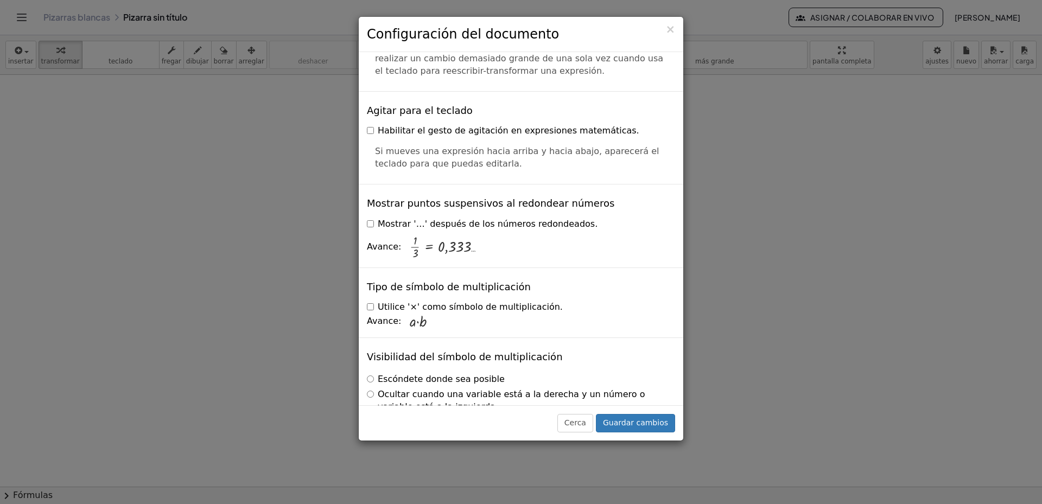
scroll to position [2594, 0]
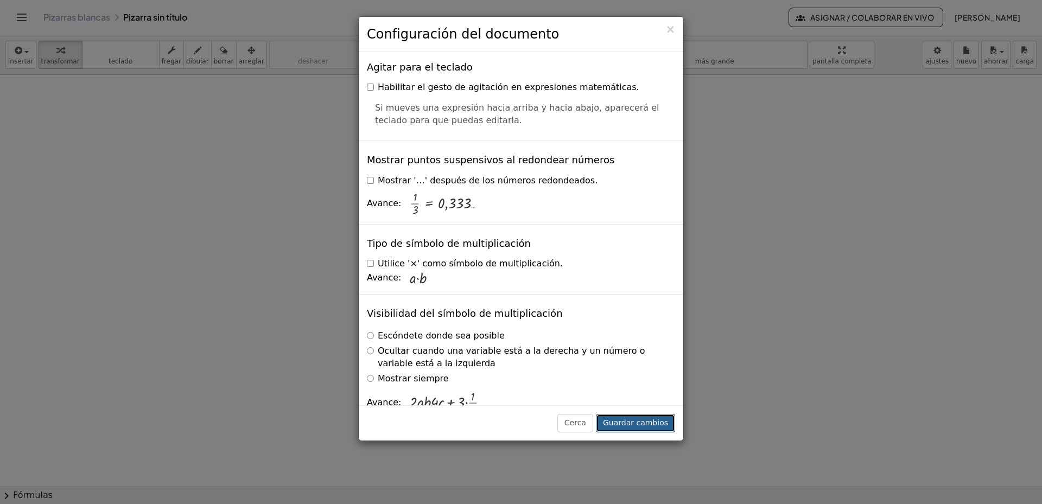
click at [631, 427] on font "Guardar cambios" at bounding box center [635, 422] width 65 height 9
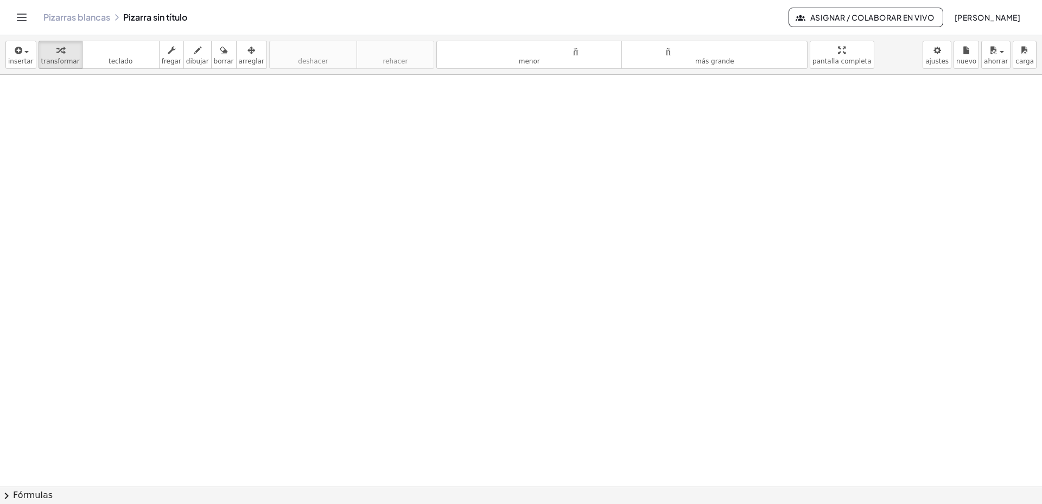
click at [16, 18] on icon "Cambiar navegación" at bounding box center [21, 17] width 13 height 13
